Goal: Find specific page/section: Find specific page/section

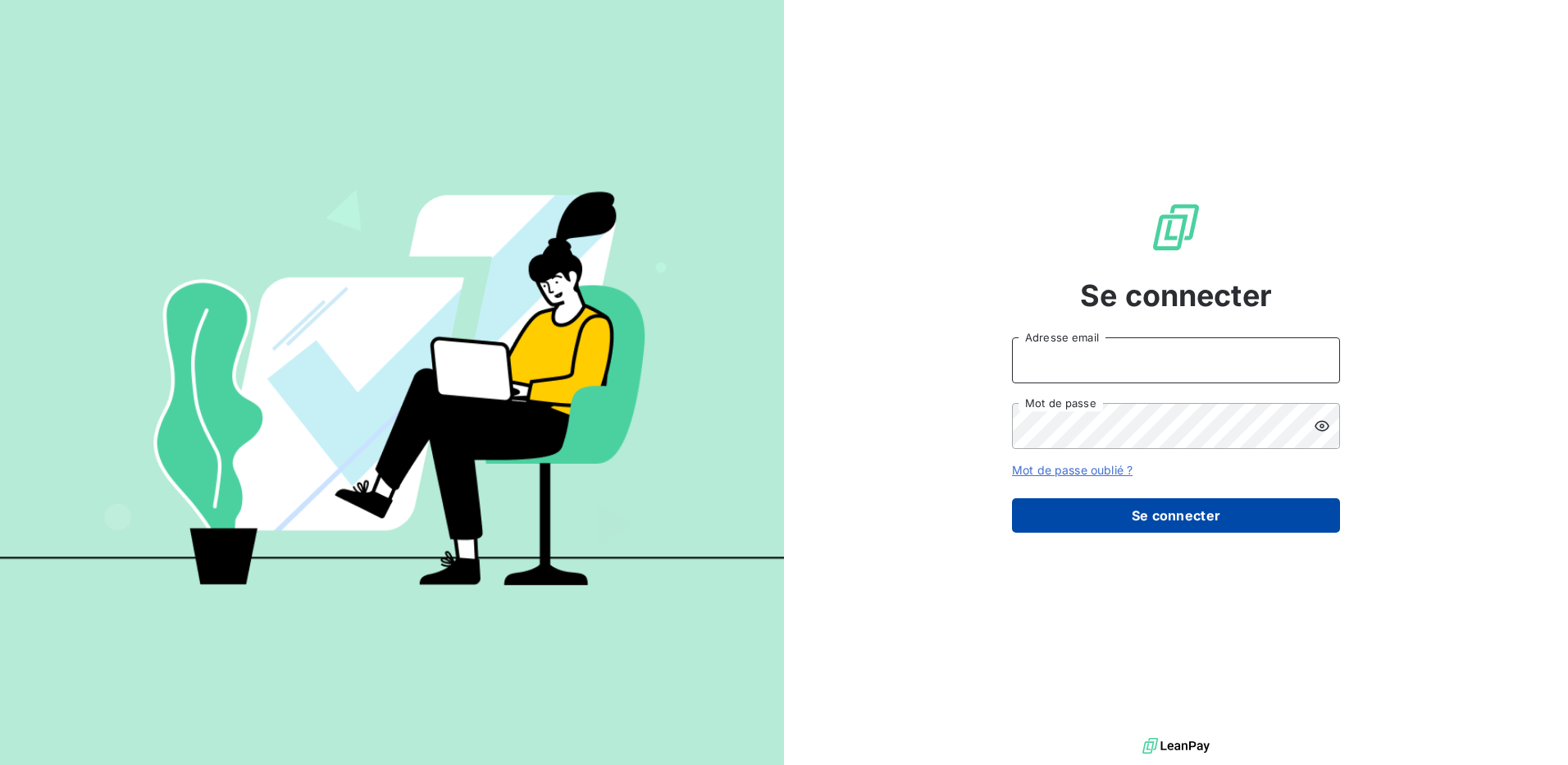
type input "compta1@terracoop.re"
click at [1108, 525] on button "Se connecter" at bounding box center [1176, 515] width 328 height 34
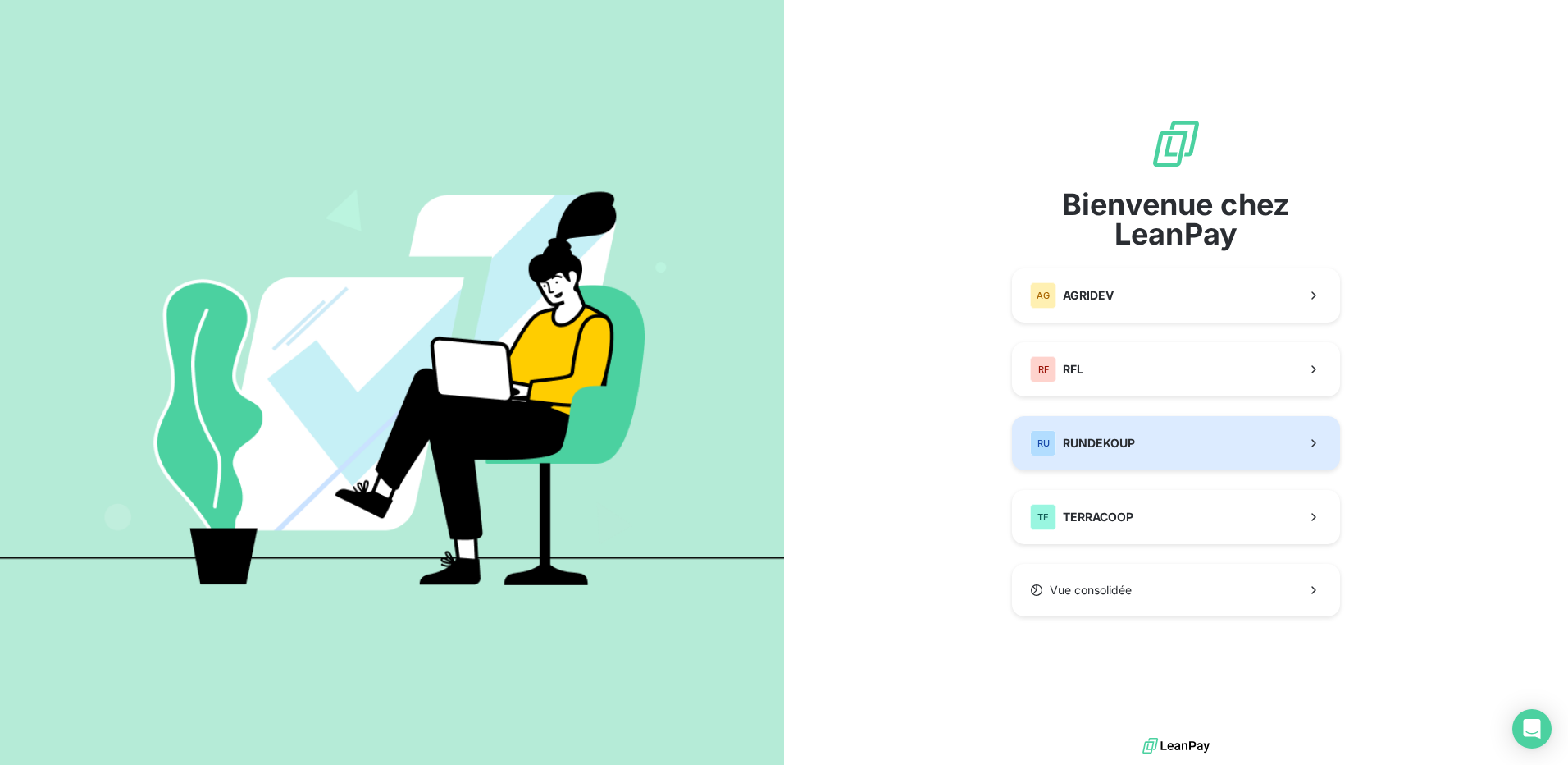
click at [1080, 442] on span "RUNDEKOUP" at bounding box center [1099, 443] width 72 height 17
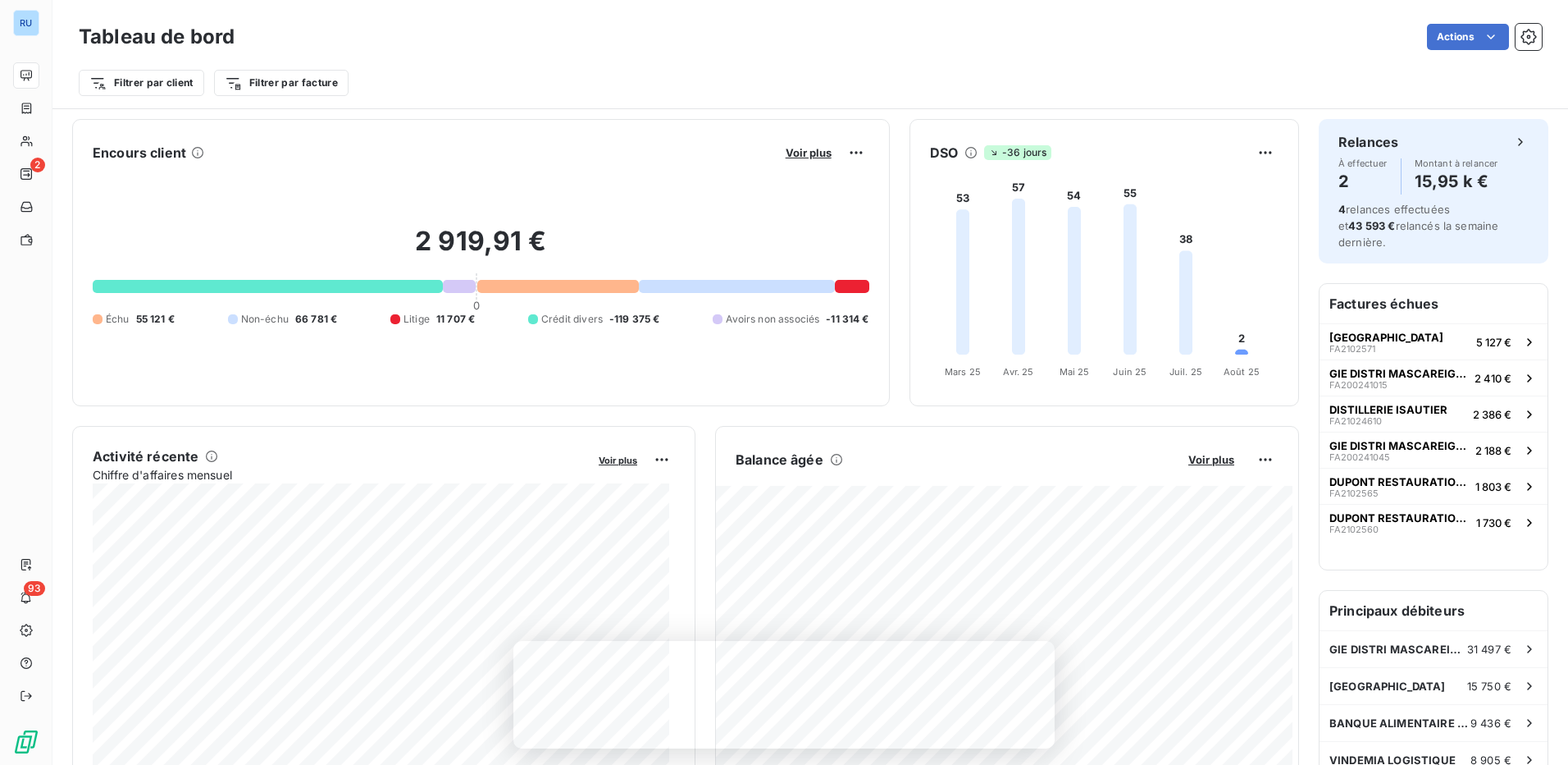
scroll to position [165, 0]
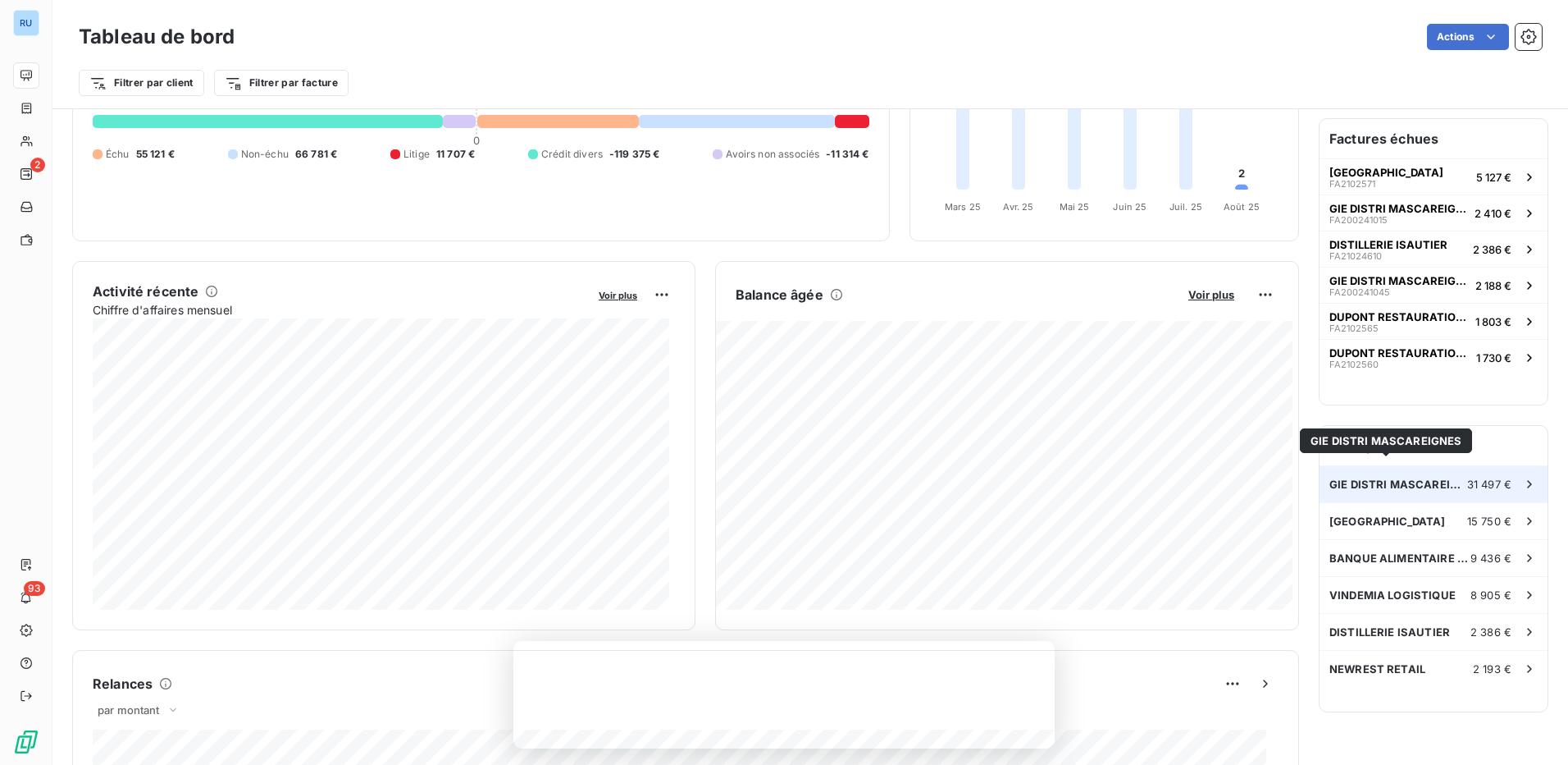
click at [1344, 477] on span "GIE DISTRI MASCAREIGNES" at bounding box center [1398, 484] width 138 height 13
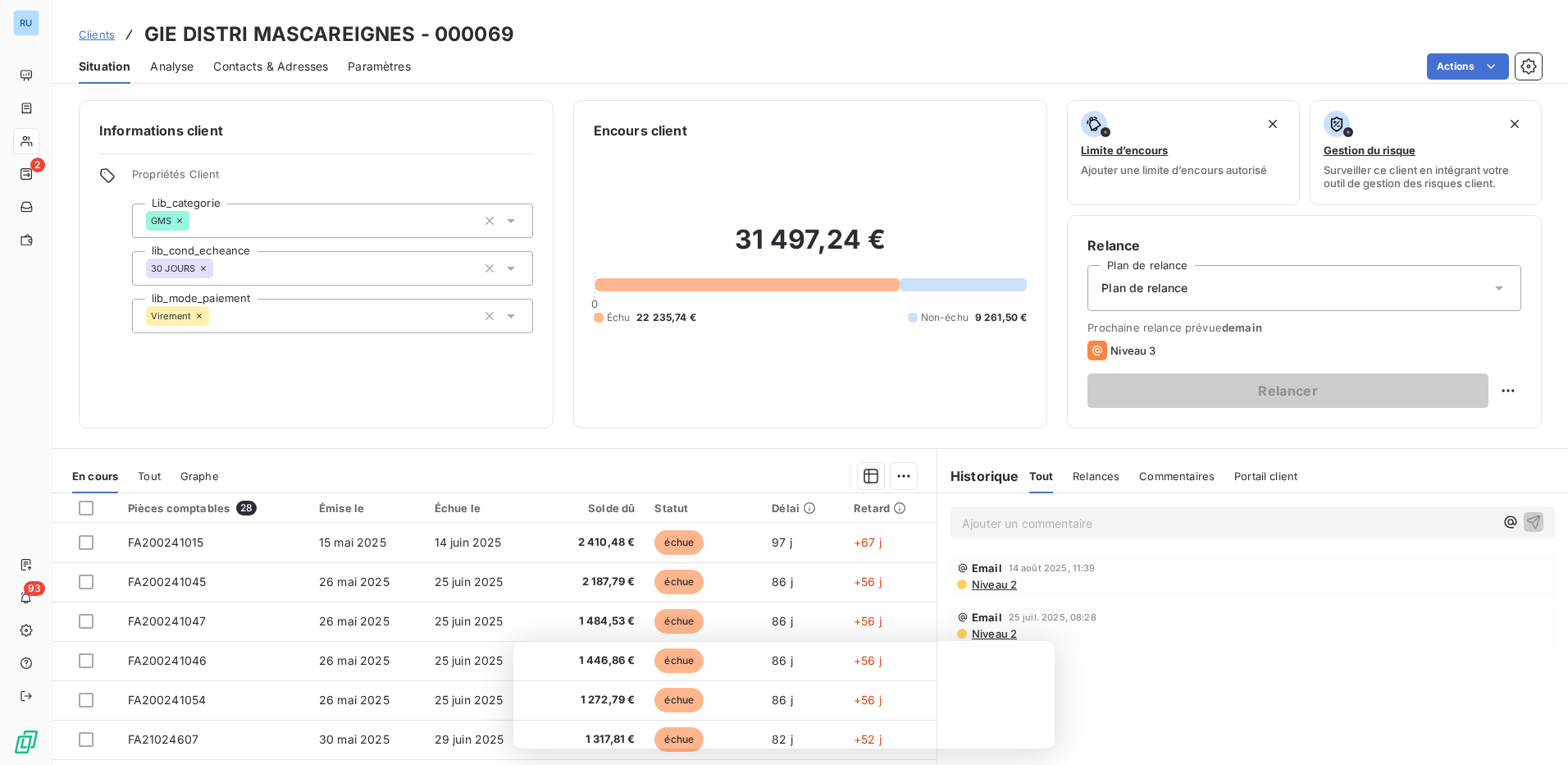
scroll to position [94, 0]
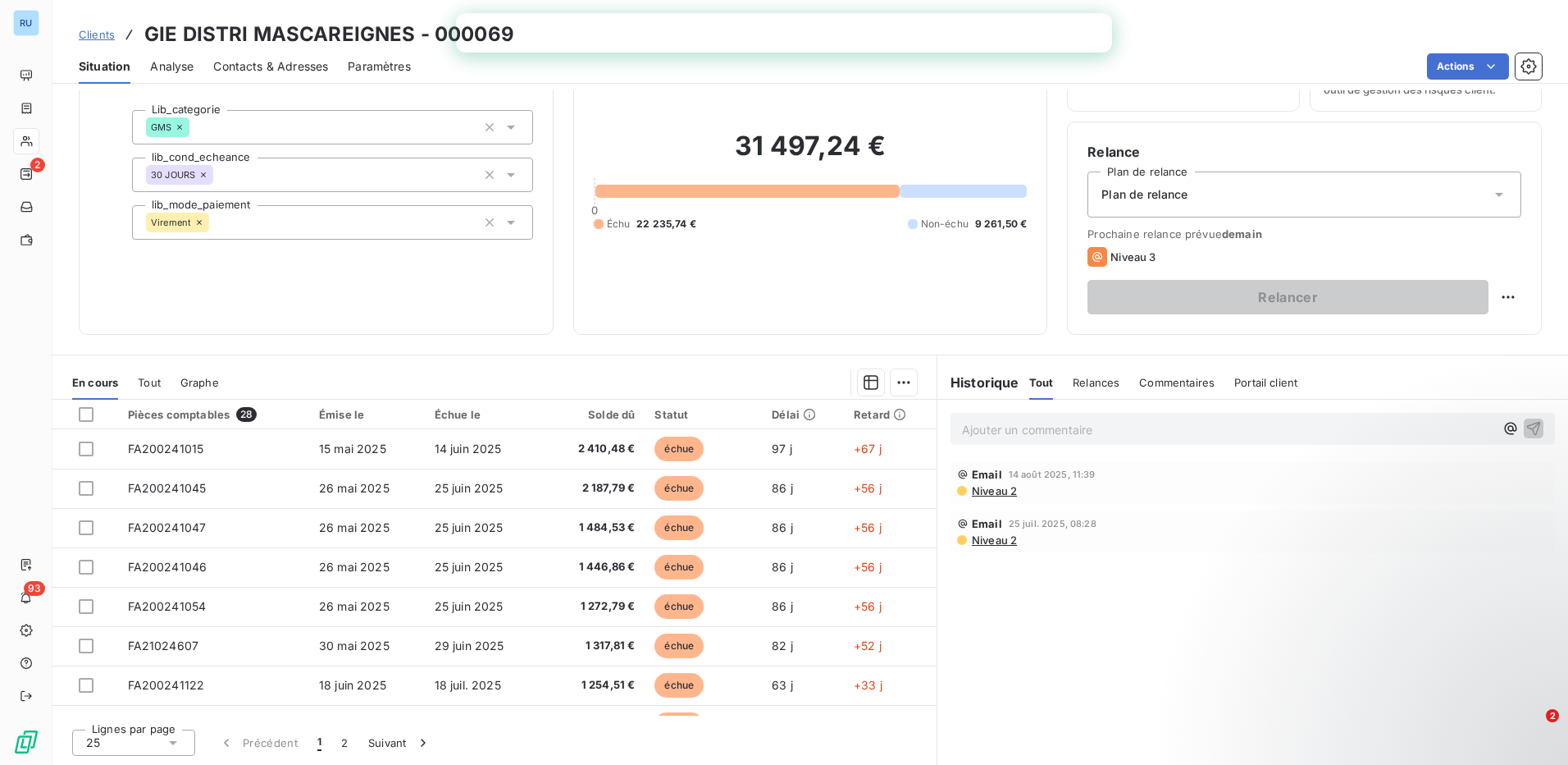
click at [984, 489] on span "Niveau 2" at bounding box center [994, 491] width 47 height 13
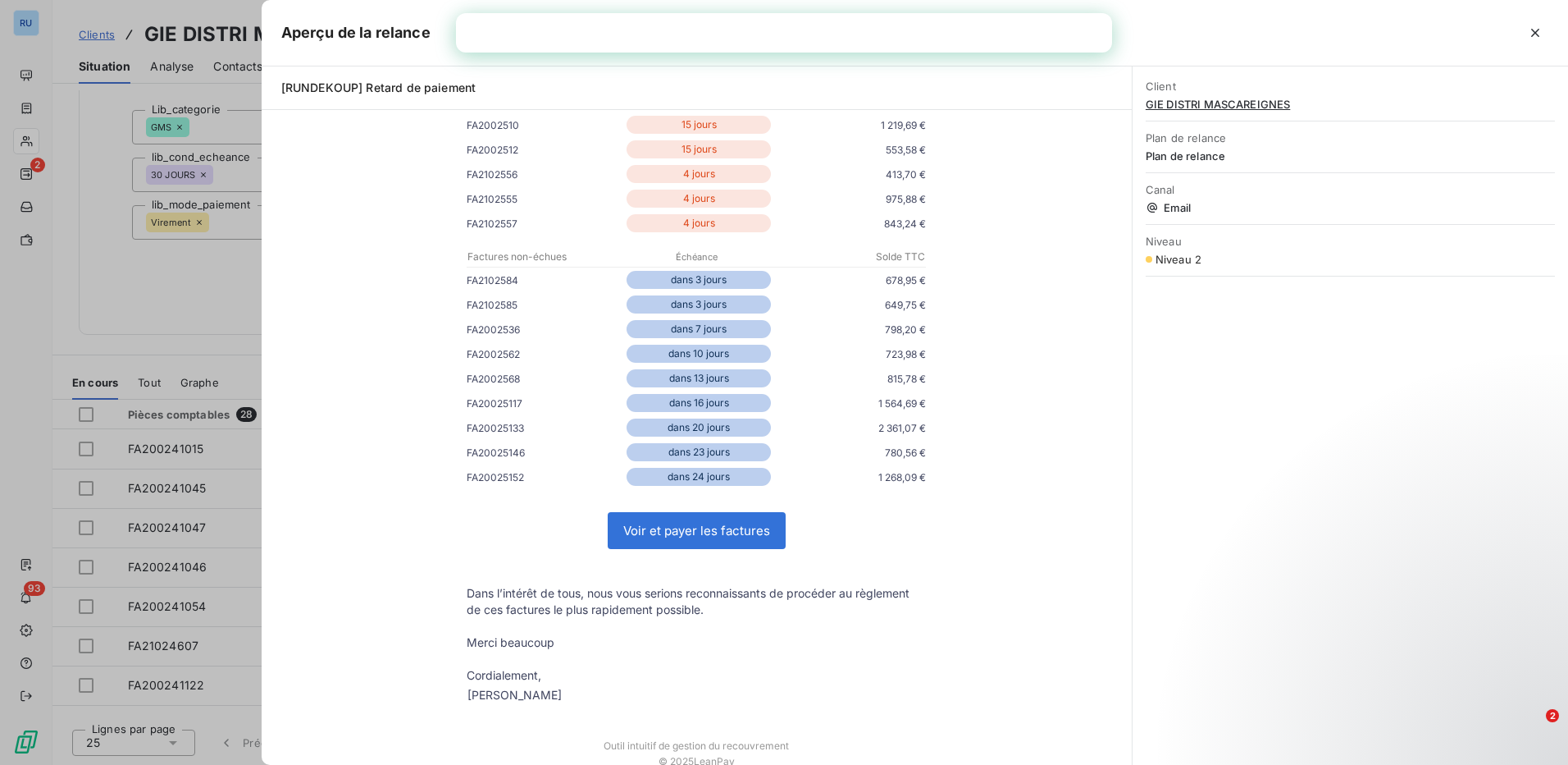
scroll to position [661, 0]
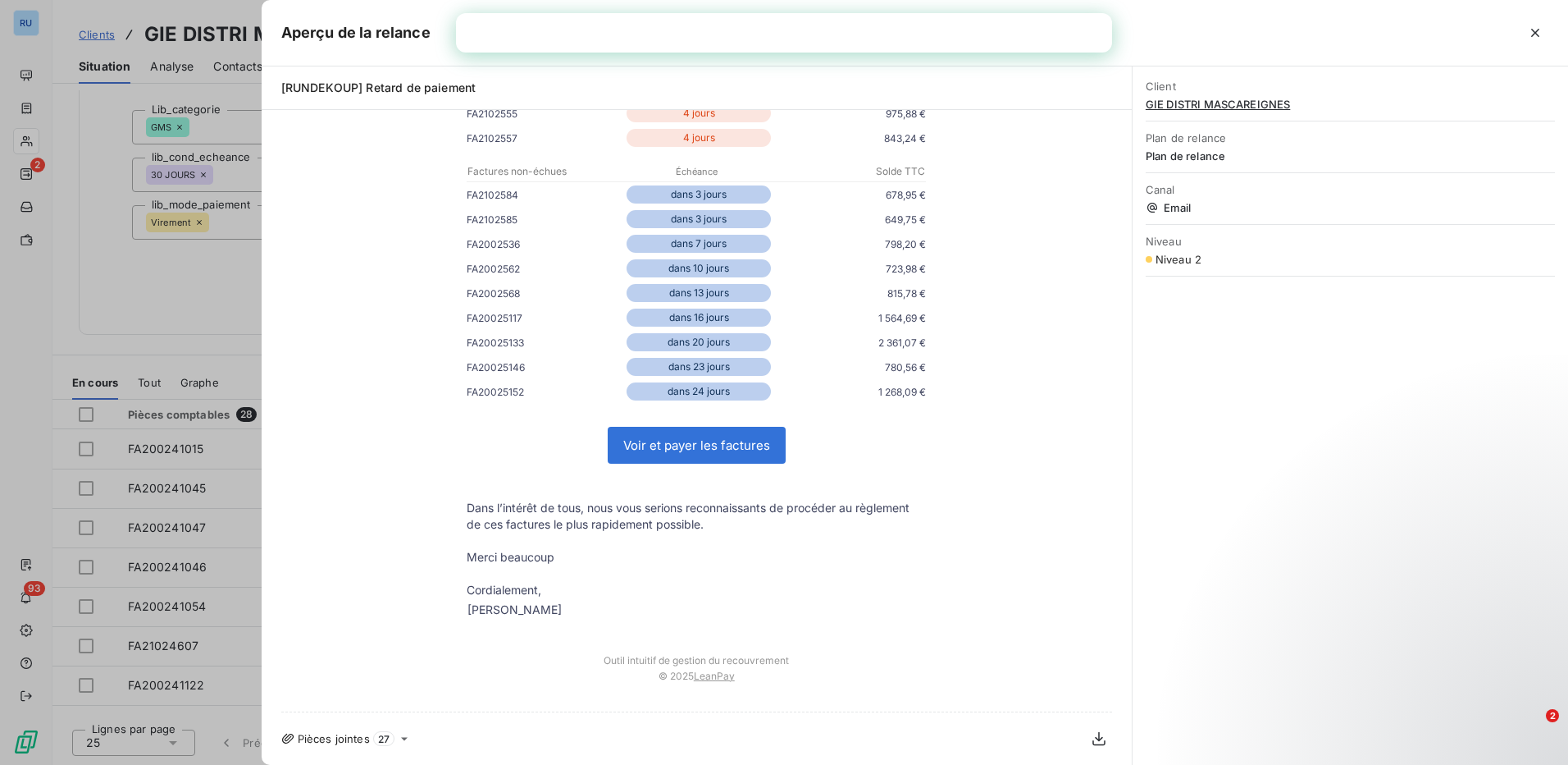
click at [1309, 410] on div "Client GIE DISTRI MASCAREIGNES Plan de relance Plan de relance Canal Email Nive…" at bounding box center [1350, 415] width 435 height 698
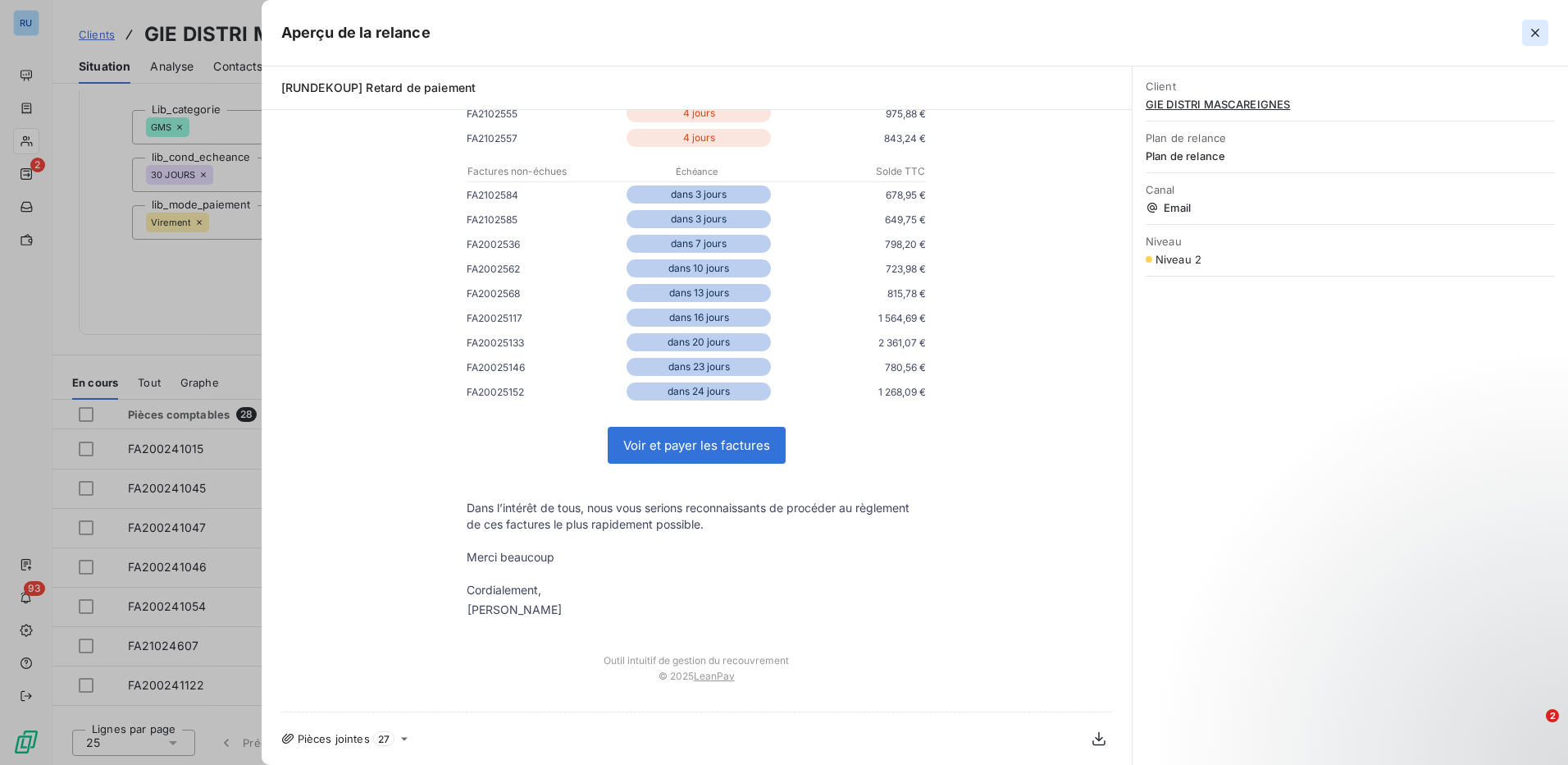
click at [1532, 33] on icon "button" at bounding box center [1535, 33] width 17 height 17
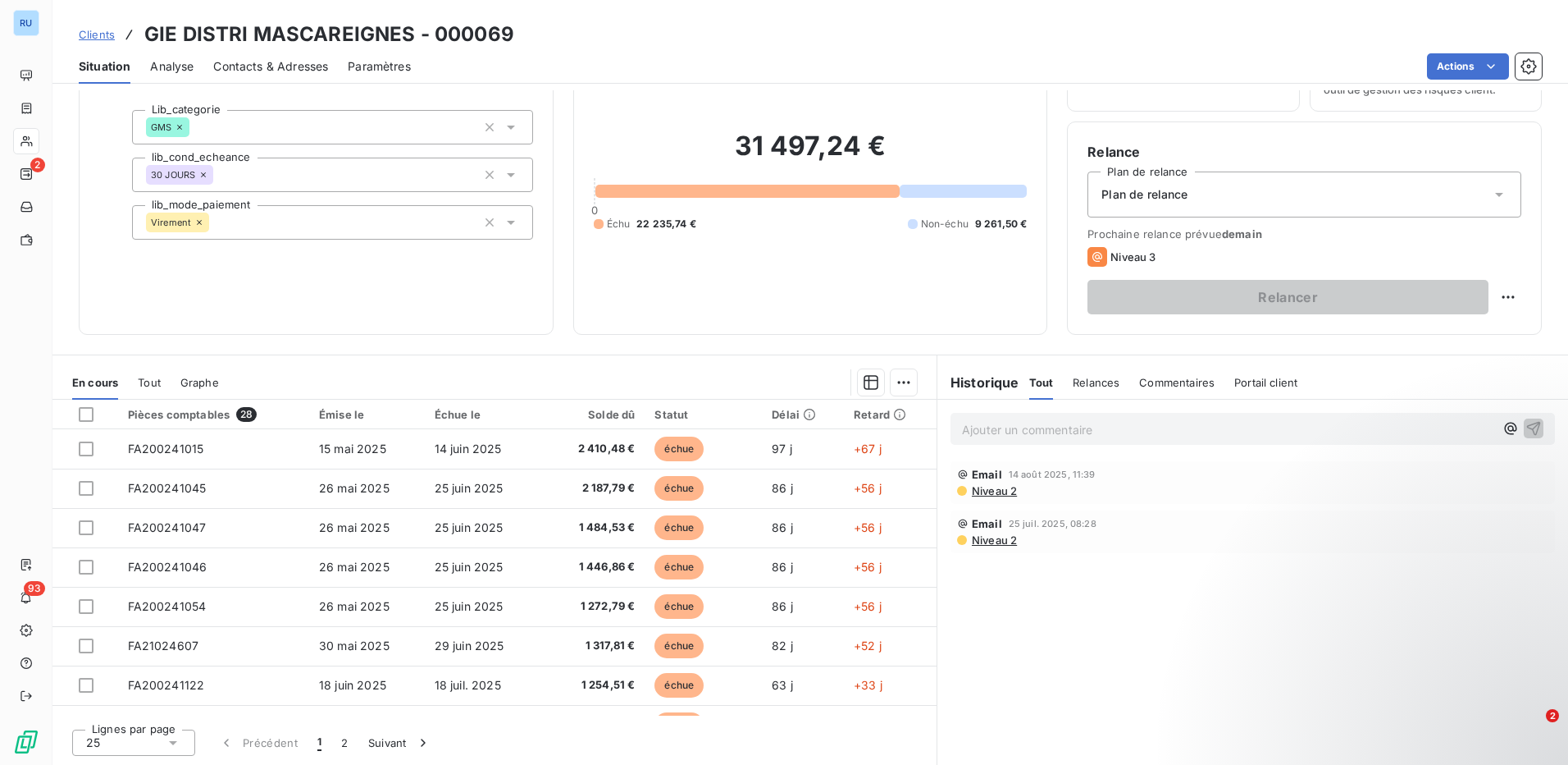
click at [1495, 194] on icon at bounding box center [1499, 195] width 8 height 4
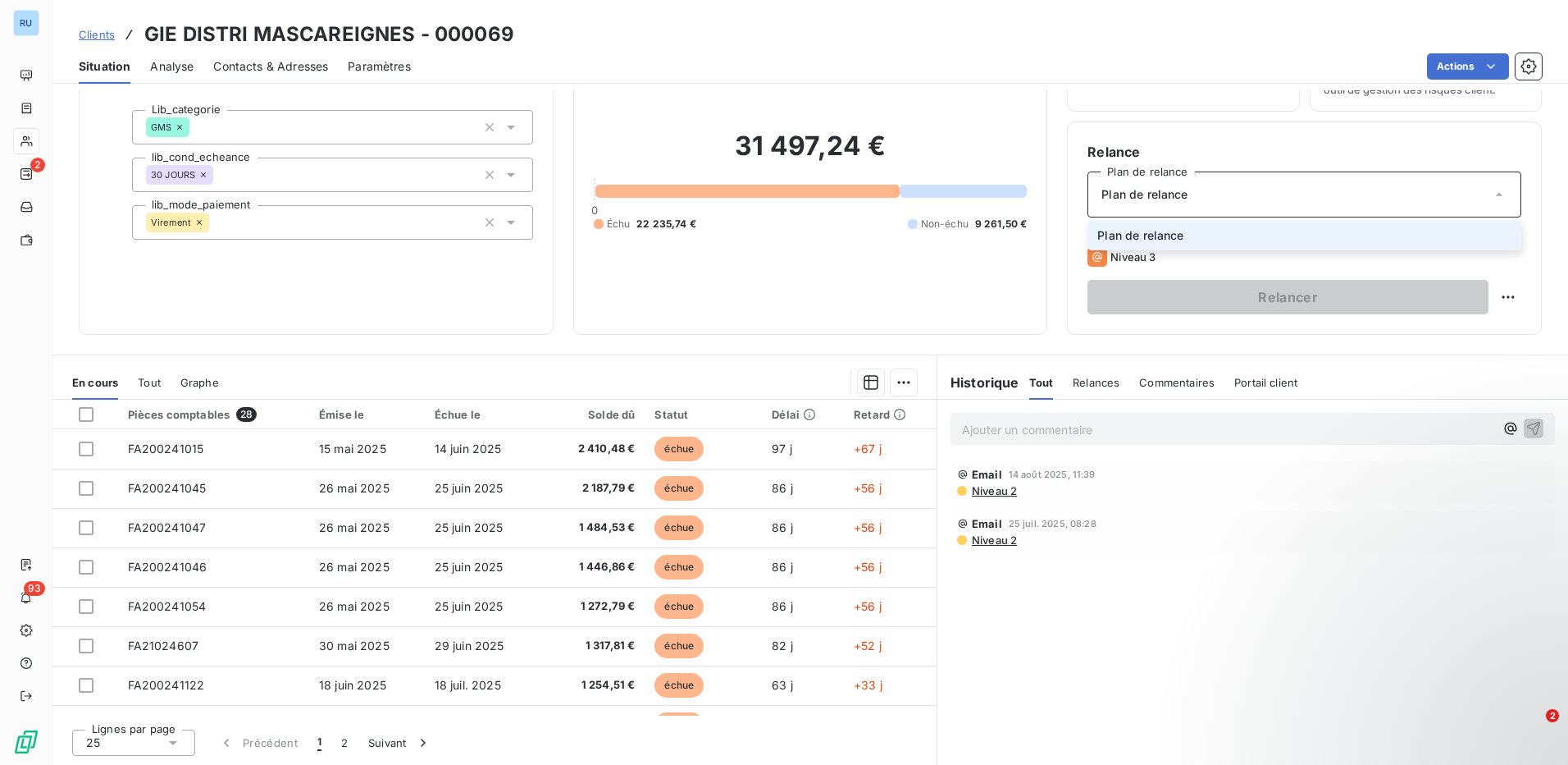
click at [1496, 194] on icon at bounding box center [1499, 195] width 7 height 3
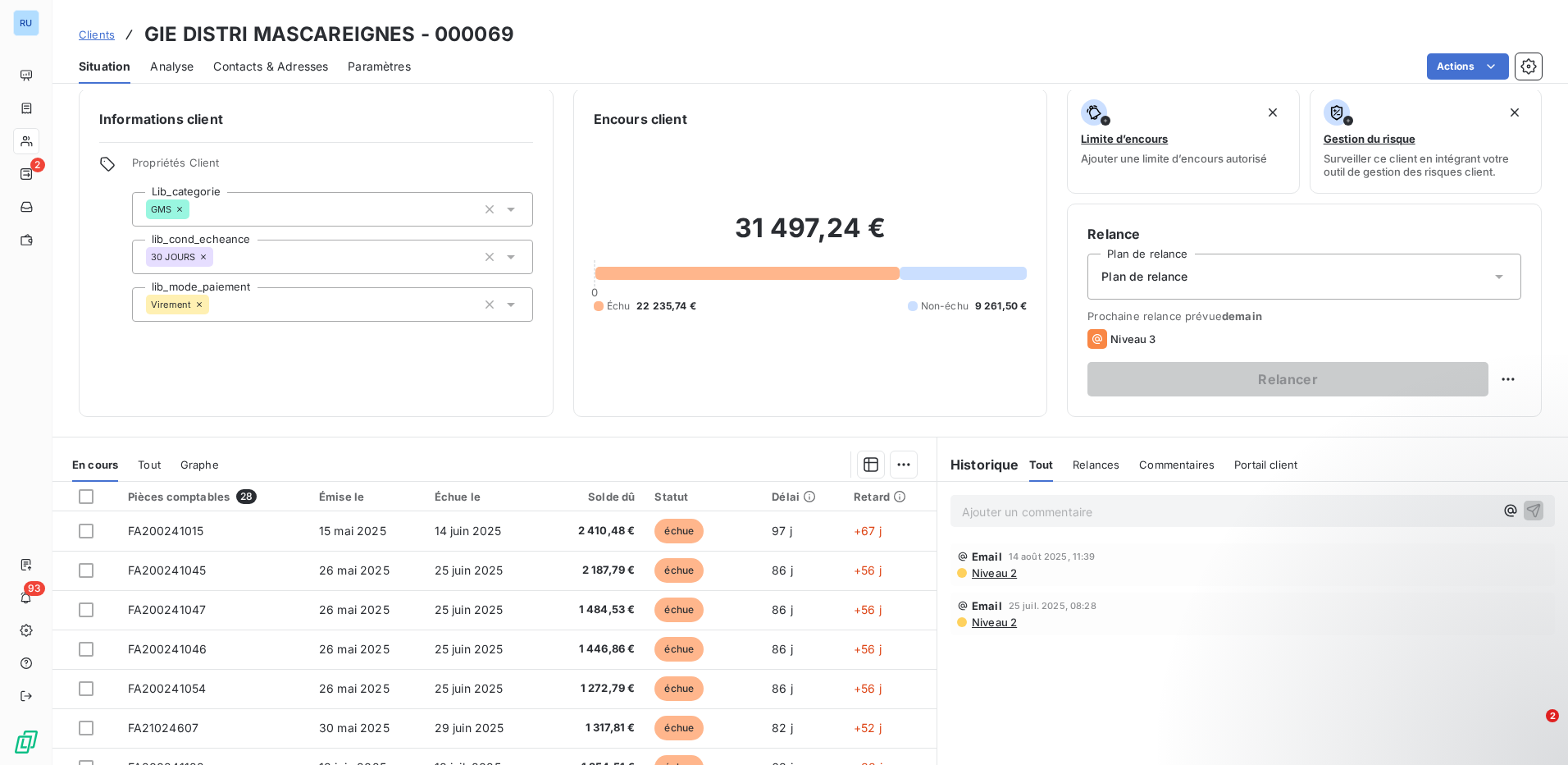
scroll to position [0, 0]
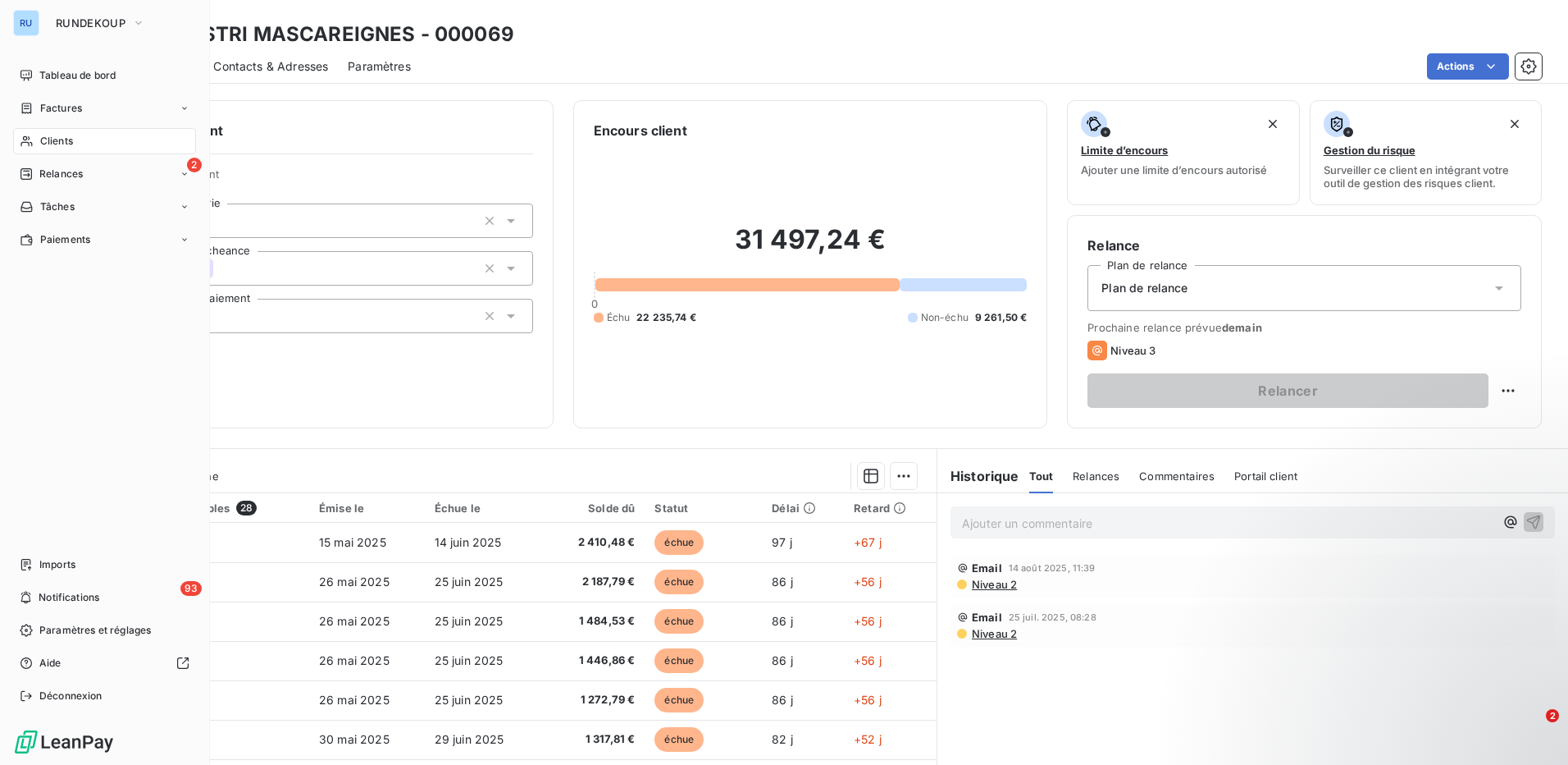
click at [64, 144] on span "Clients" at bounding box center [56, 141] width 33 height 15
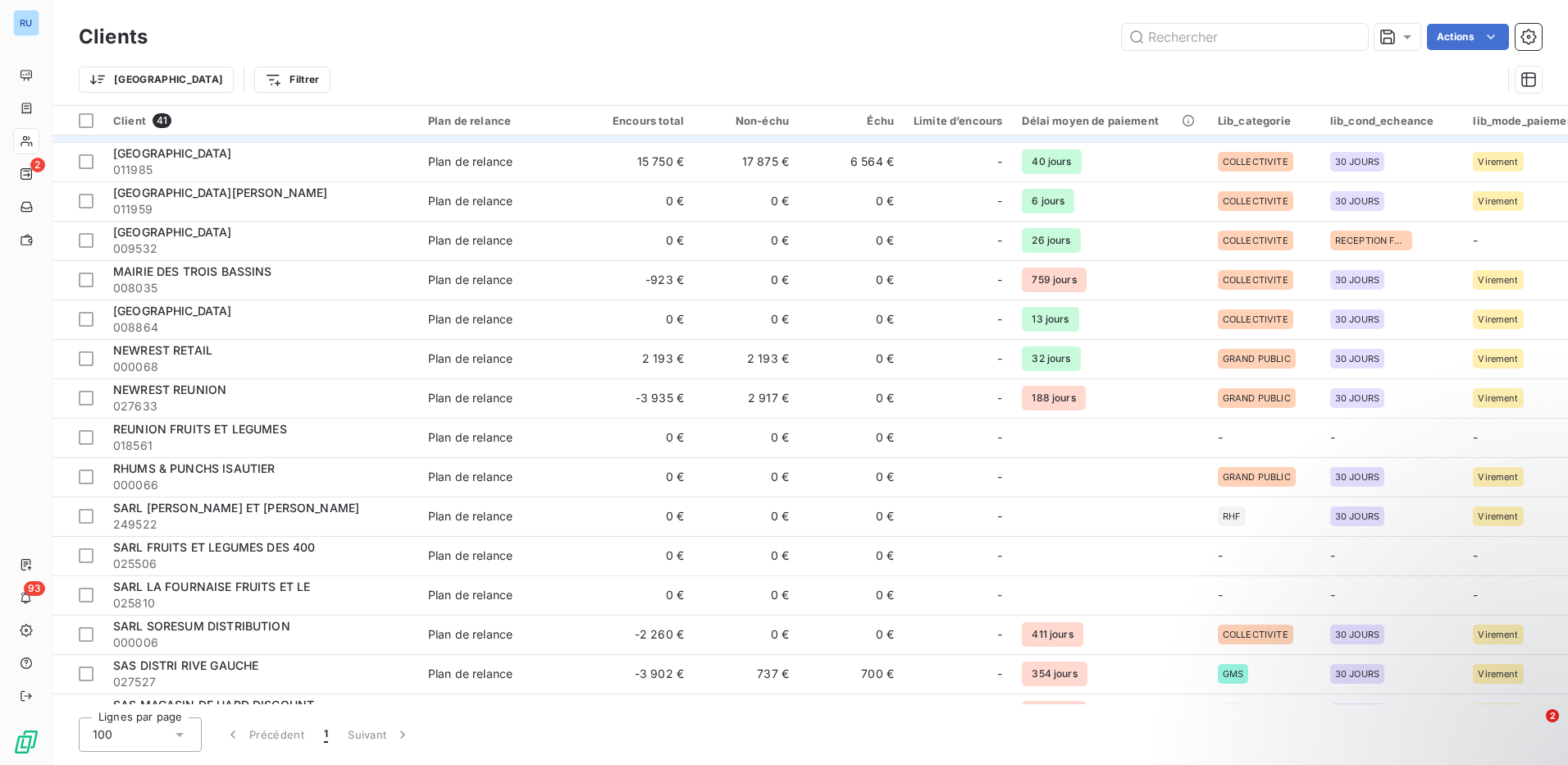
scroll to position [574, 0]
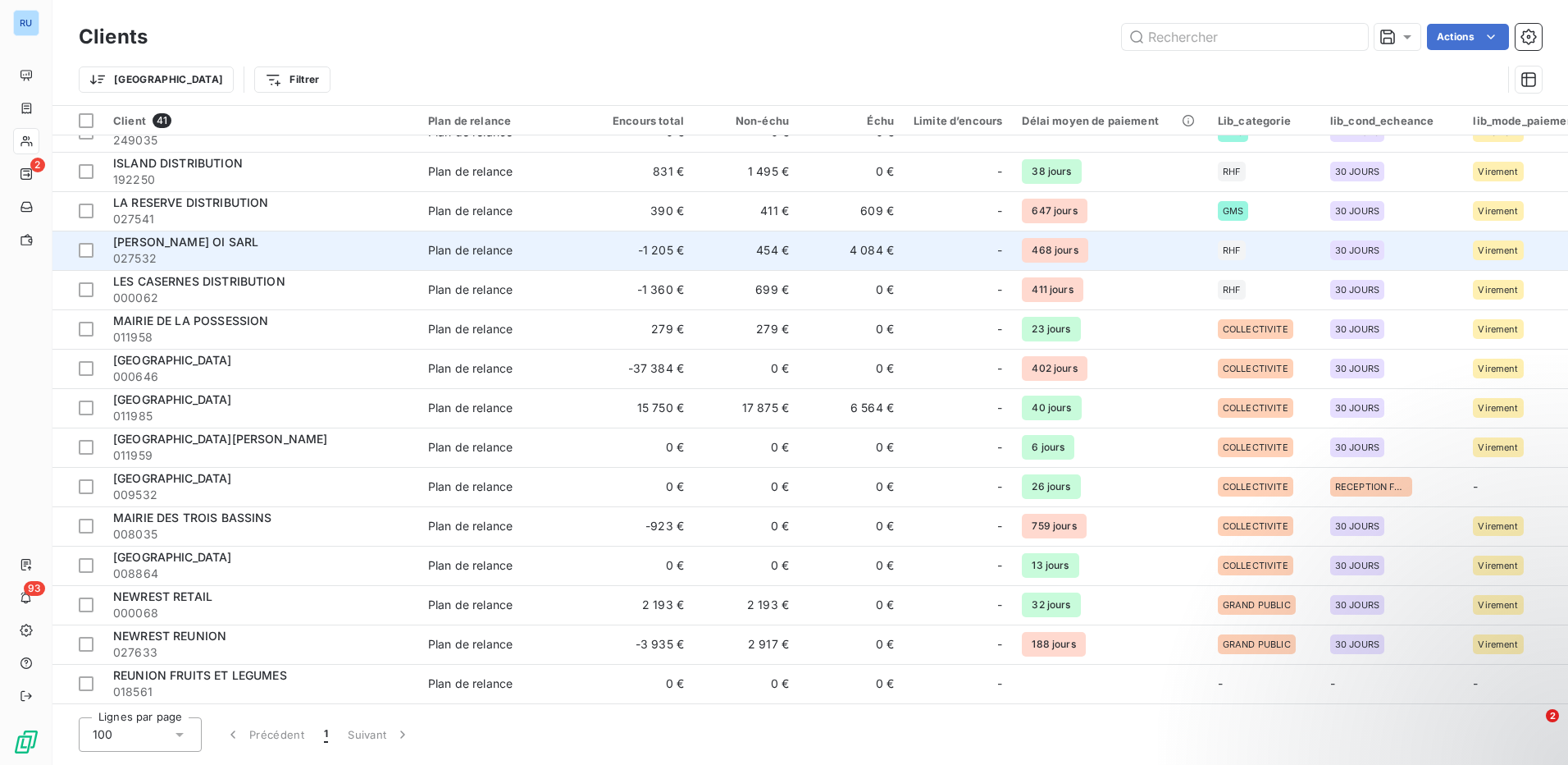
click at [159, 256] on span "027532" at bounding box center [260, 258] width 295 height 17
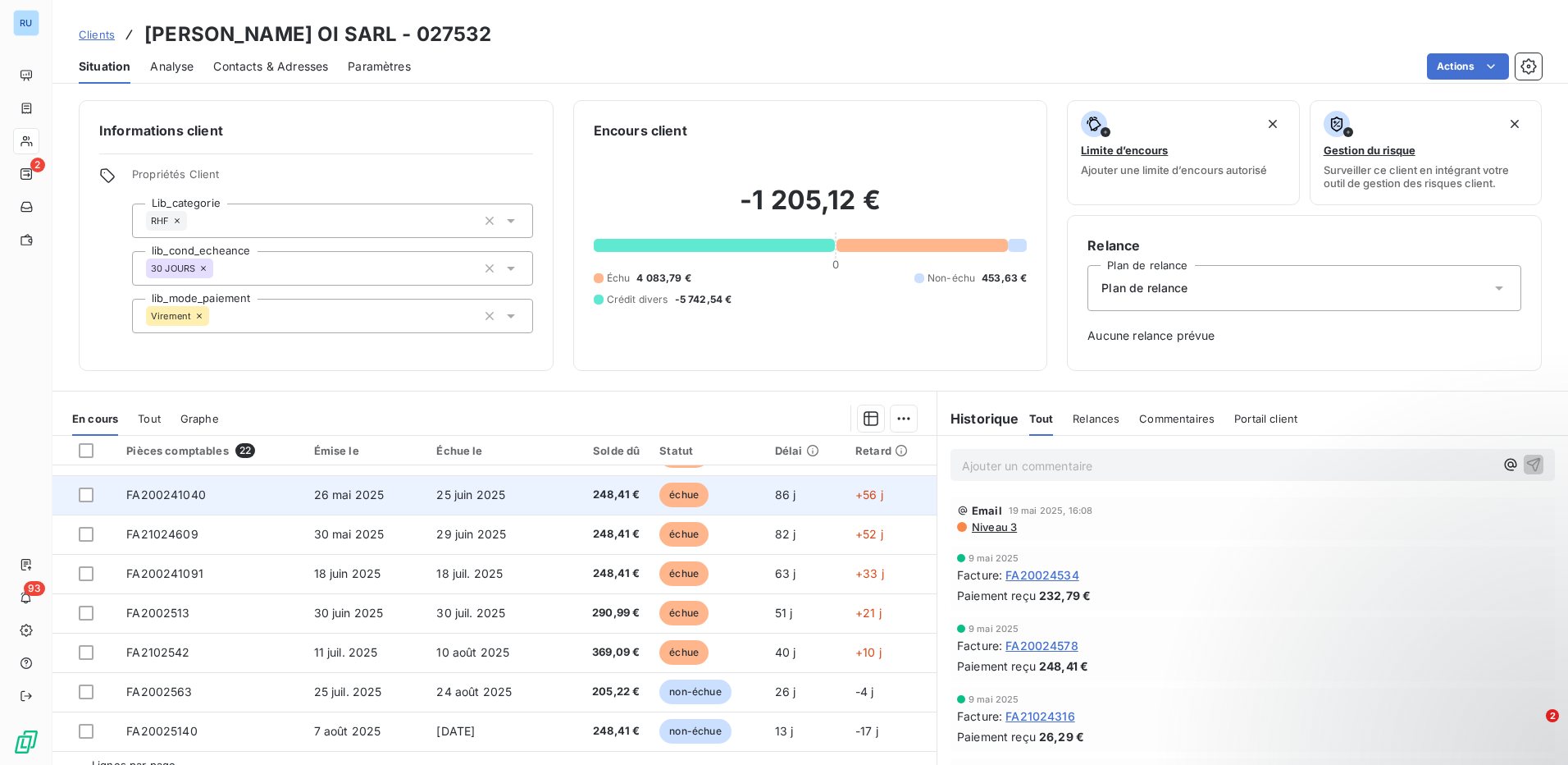
scroll to position [36, 0]
